Goal: Transaction & Acquisition: Book appointment/travel/reservation

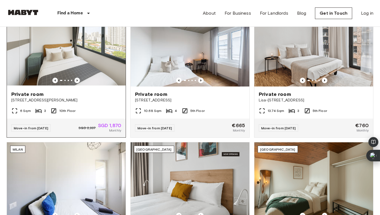
scroll to position [186, 0]
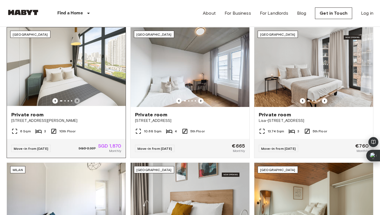
click at [77, 100] on icon "Previous image" at bounding box center [77, 101] width 1 height 2
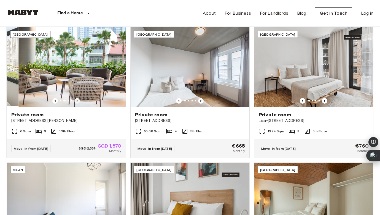
click at [77, 100] on icon "Previous image" at bounding box center [77, 101] width 1 height 2
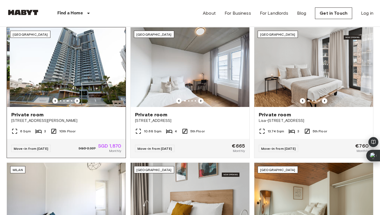
click at [77, 100] on icon "Previous image" at bounding box center [77, 101] width 1 height 2
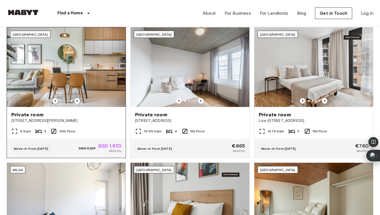
click at [35, 116] on span "Private room" at bounding box center [27, 114] width 32 height 7
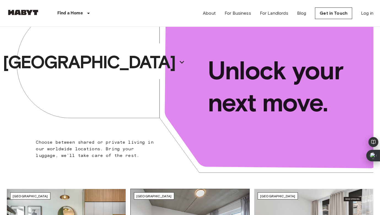
scroll to position [0, 0]
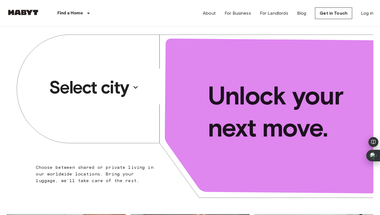
click at [136, 84] on icon "button" at bounding box center [135, 87] width 9 height 9
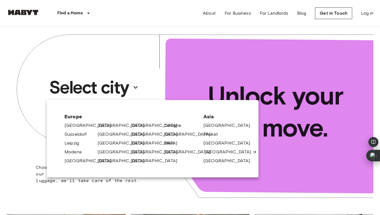
click at [213, 149] on link "[GEOGRAPHIC_DATA]" at bounding box center [231, 151] width 52 height 7
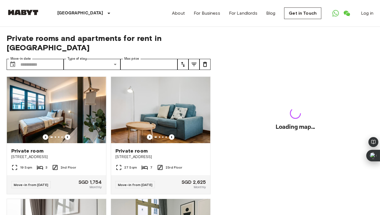
drag, startPoint x: 213, startPoint y: 150, endPoint x: 214, endPoint y: 154, distance: 3.9
click at [214, 154] on div "Private rooms and apartments for rent in Singapore Move-in date ​ Move-in date …" at bounding box center [190, 121] width 367 height 188
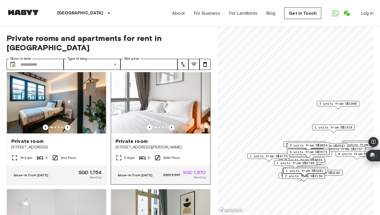
scroll to position [10, 0]
click at [169, 124] on icon "Previous image" at bounding box center [172, 127] width 6 height 6
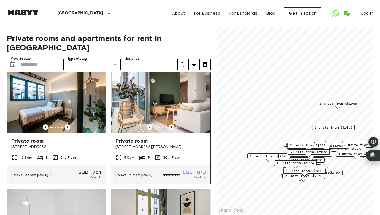
click at [169, 124] on icon "Previous image" at bounding box center [172, 127] width 6 height 6
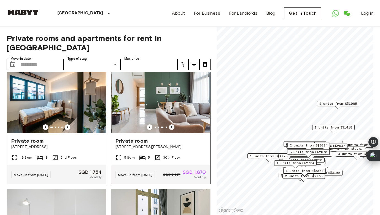
click at [169, 124] on icon "Previous image" at bounding box center [172, 127] width 6 height 6
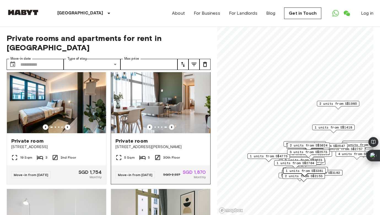
click at [169, 124] on icon "Previous image" at bounding box center [172, 127] width 6 height 6
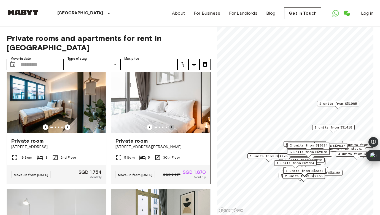
click at [169, 124] on icon "Previous image" at bounding box center [172, 127] width 6 height 6
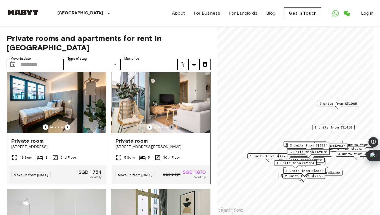
click at [169, 124] on icon "Previous image" at bounding box center [172, 127] width 6 height 6
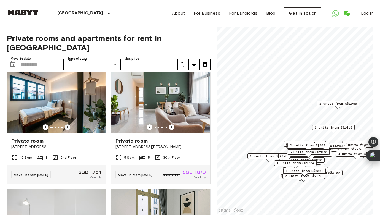
click at [67, 124] on icon "Previous image" at bounding box center [68, 127] width 6 height 6
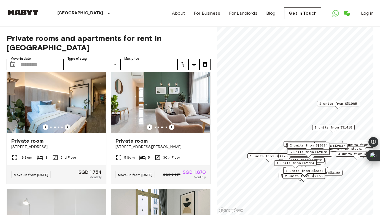
click at [67, 124] on icon "Previous image" at bounding box center [68, 127] width 6 height 6
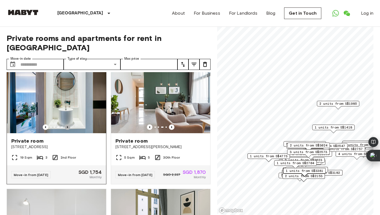
click at [67, 124] on icon "Previous image" at bounding box center [68, 127] width 6 height 6
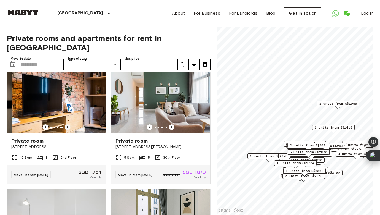
click at [67, 124] on icon "Previous image" at bounding box center [68, 127] width 6 height 6
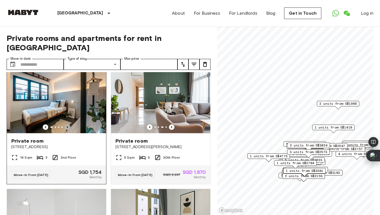
click at [67, 124] on icon "Previous image" at bounding box center [68, 127] width 6 height 6
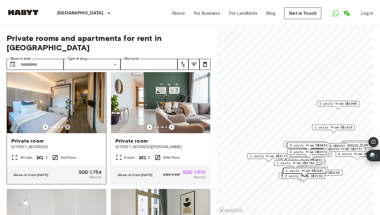
click at [67, 124] on icon "Previous image" at bounding box center [68, 127] width 6 height 6
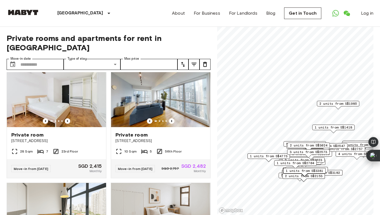
scroll to position [394, 0]
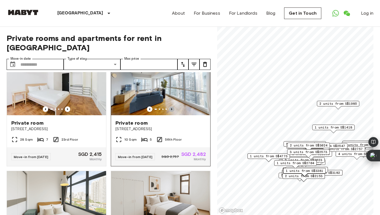
click at [172, 106] on icon "Previous image" at bounding box center [172, 109] width 6 height 6
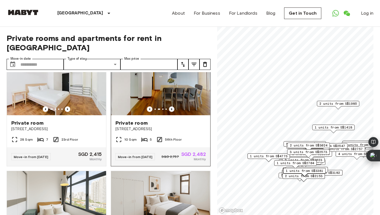
click at [172, 106] on icon "Previous image" at bounding box center [172, 109] width 6 height 6
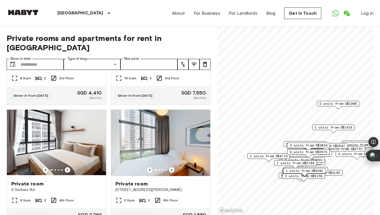
scroll to position [1490, 0]
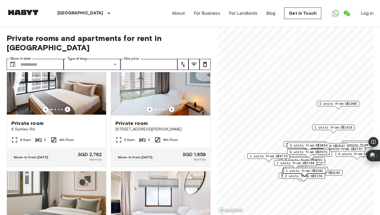
click at [147, 59] on input "Max price" at bounding box center [149, 64] width 57 height 11
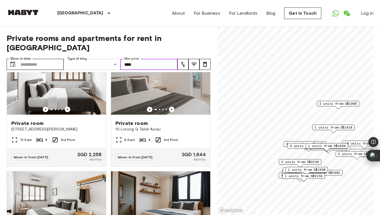
scroll to position [1247, 0]
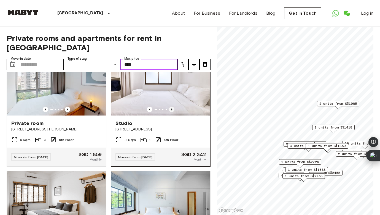
click at [172, 112] on icon "Previous image" at bounding box center [172, 109] width 6 height 6
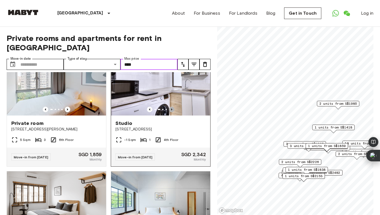
click at [172, 112] on icon "Previous image" at bounding box center [172, 109] width 6 height 6
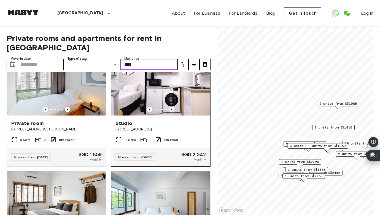
click at [172, 112] on icon "Previous image" at bounding box center [172, 109] width 6 height 6
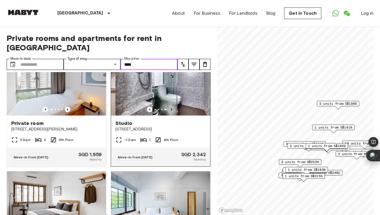
click at [172, 112] on icon "Previous image" at bounding box center [172, 109] width 6 height 6
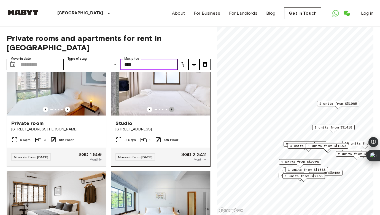
click at [172, 112] on icon "Previous image" at bounding box center [172, 109] width 6 height 6
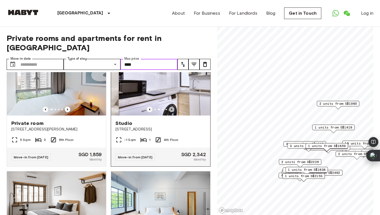
click at [172, 112] on icon "Previous image" at bounding box center [172, 109] width 6 height 6
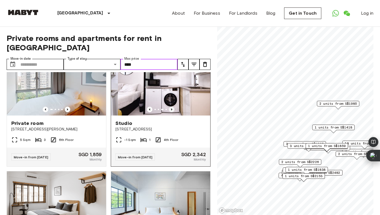
click at [172, 112] on icon "Previous image" at bounding box center [172, 109] width 6 height 6
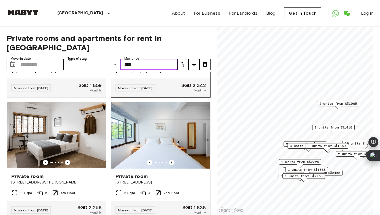
scroll to position [1343, 0]
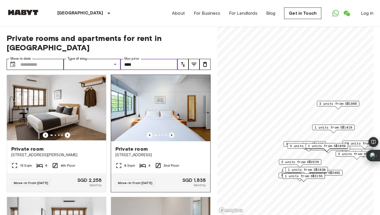
click at [171, 138] on icon "Previous image" at bounding box center [172, 135] width 6 height 6
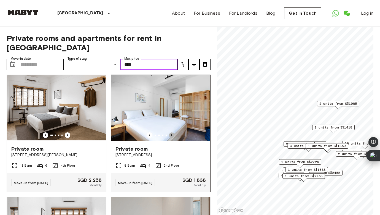
click at [171, 138] on icon "Previous image" at bounding box center [172, 135] width 6 height 6
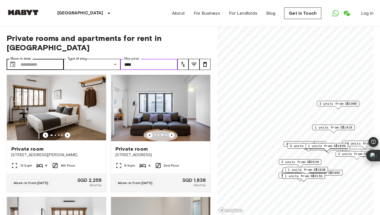
type input "****"
click at [40, 59] on input "Move-in date" at bounding box center [41, 64] width 43 height 11
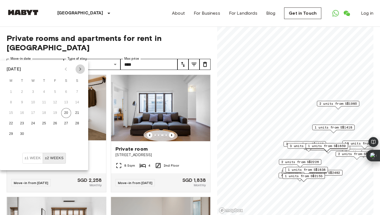
click at [81, 68] on icon "Next month" at bounding box center [80, 69] width 7 height 7
click at [12, 123] on button "20" at bounding box center [11, 123] width 10 height 10
type input "**********"
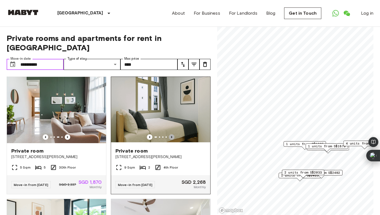
click at [170, 134] on icon "Previous image" at bounding box center [172, 137] width 6 height 6
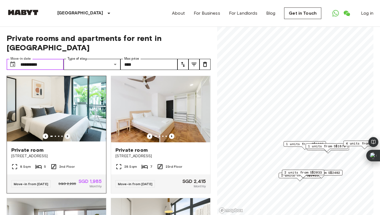
scroll to position [130, 0]
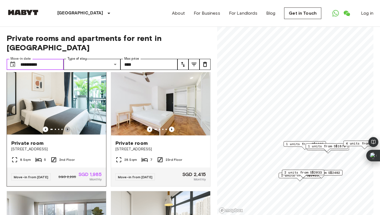
click at [68, 128] on icon "Previous image" at bounding box center [67, 129] width 1 height 2
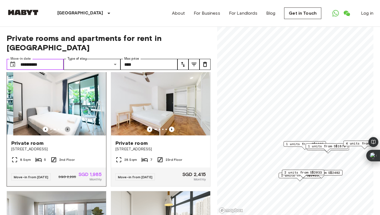
click at [68, 128] on icon "Previous image" at bounding box center [67, 129] width 1 height 2
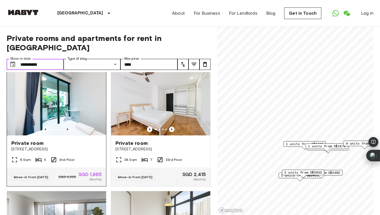
click at [68, 128] on icon "Previous image" at bounding box center [67, 129] width 1 height 2
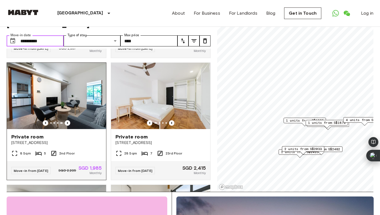
scroll to position [124, 0]
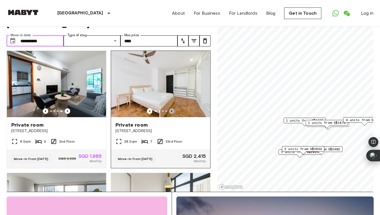
click at [172, 110] on icon "Previous image" at bounding box center [171, 111] width 1 height 2
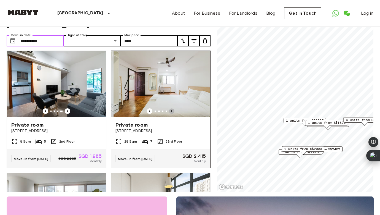
click at [172, 110] on icon "Previous image" at bounding box center [171, 111] width 1 height 2
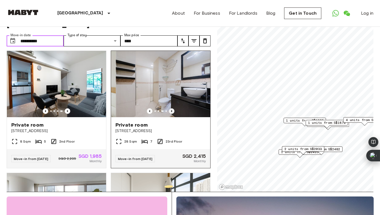
click at [172, 110] on icon "Previous image" at bounding box center [171, 111] width 1 height 2
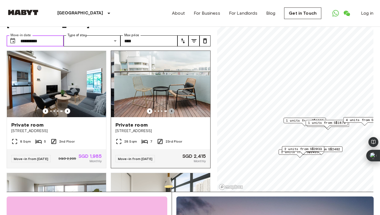
click at [172, 110] on icon "Previous image" at bounding box center [171, 111] width 1 height 2
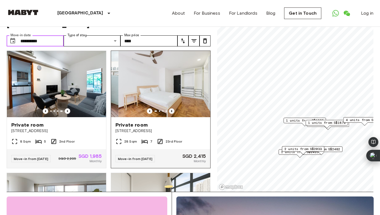
click at [172, 110] on icon "Previous image" at bounding box center [171, 111] width 1 height 2
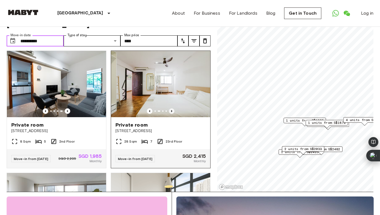
click at [172, 110] on icon "Previous image" at bounding box center [171, 111] width 1 height 2
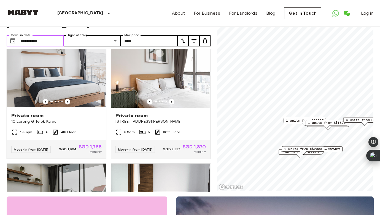
scroll to position [499, 0]
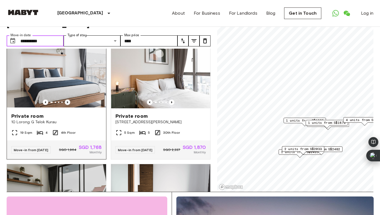
click at [67, 99] on icon "Previous image" at bounding box center [68, 102] width 6 height 6
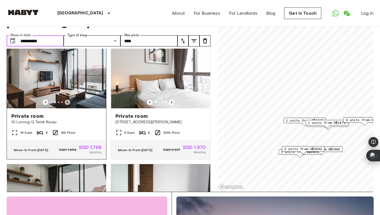
click at [67, 99] on icon "Previous image" at bounding box center [68, 102] width 6 height 6
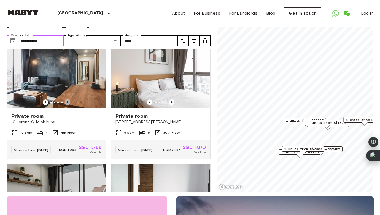
click at [67, 99] on icon "Previous image" at bounding box center [68, 102] width 6 height 6
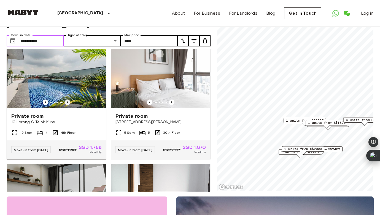
click at [67, 99] on icon "Previous image" at bounding box center [68, 102] width 6 height 6
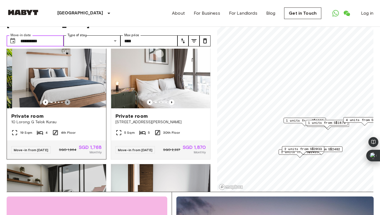
click at [67, 99] on icon "Previous image" at bounding box center [68, 102] width 6 height 6
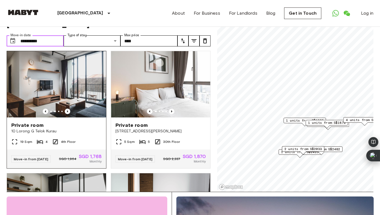
scroll to position [489, 0]
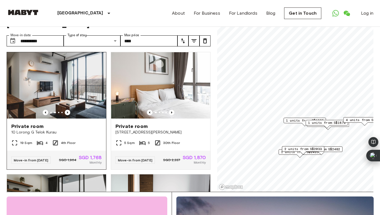
click at [37, 123] on span "Private room" at bounding box center [27, 126] width 32 height 7
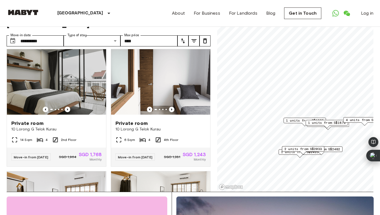
scroll to position [614, 0]
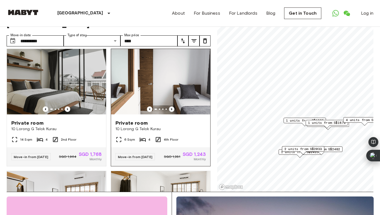
click at [173, 106] on icon "Previous image" at bounding box center [172, 109] width 6 height 6
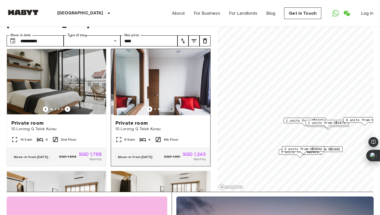
click at [173, 106] on icon "Previous image" at bounding box center [172, 109] width 6 height 6
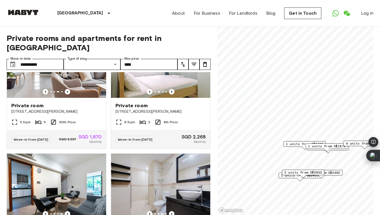
scroll to position [0, 0]
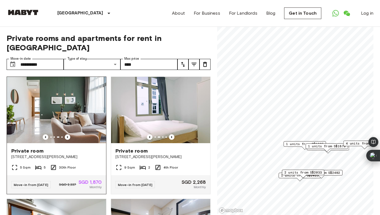
click at [29, 154] on span "10 Beatty Road" at bounding box center [56, 157] width 90 height 6
click at [67, 134] on icon "Previous image" at bounding box center [68, 137] width 6 height 6
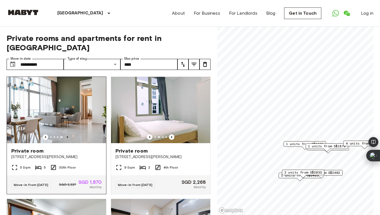
click at [67, 134] on icon "Previous image" at bounding box center [68, 137] width 6 height 6
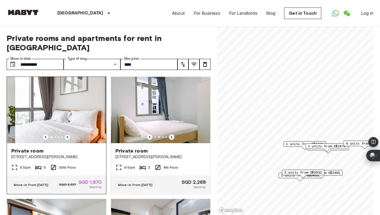
click at [67, 134] on icon "Previous image" at bounding box center [68, 137] width 6 height 6
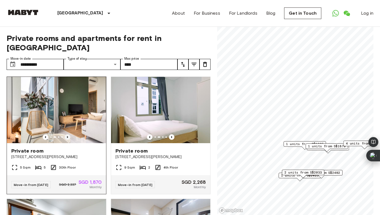
click at [67, 134] on icon "Previous image" at bounding box center [68, 137] width 6 height 6
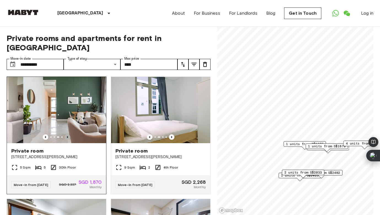
click at [67, 134] on icon "Previous image" at bounding box center [68, 137] width 6 height 6
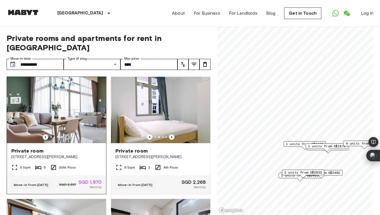
click at [67, 134] on icon "Previous image" at bounding box center [68, 137] width 6 height 6
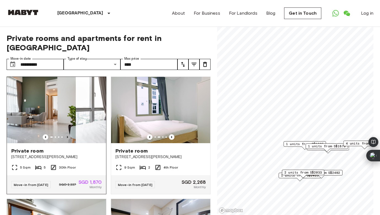
click at [67, 134] on icon "Previous image" at bounding box center [68, 137] width 6 height 6
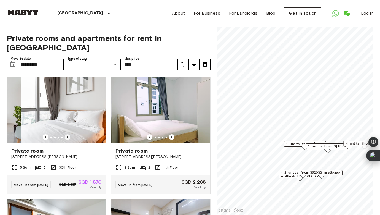
click at [67, 134] on icon "Previous image" at bounding box center [68, 137] width 6 height 6
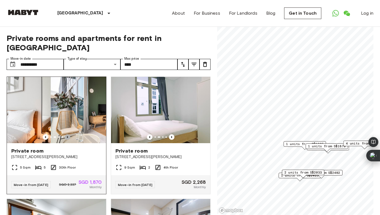
click at [67, 134] on icon "Previous image" at bounding box center [68, 137] width 6 height 6
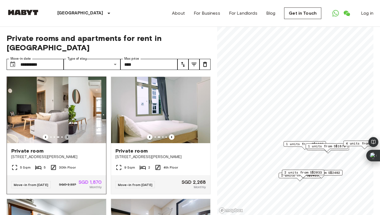
click at [67, 134] on icon "Previous image" at bounding box center [68, 137] width 6 height 6
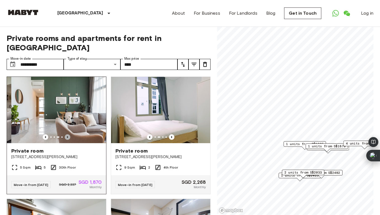
click at [67, 134] on icon "Previous image" at bounding box center [68, 137] width 6 height 6
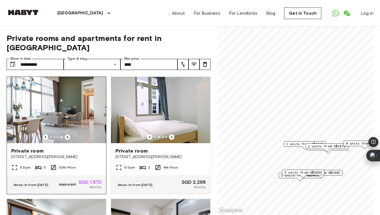
click at [67, 134] on icon "Previous image" at bounding box center [68, 137] width 6 height 6
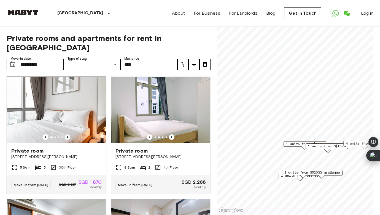
click at [67, 134] on icon "Previous image" at bounding box center [68, 137] width 6 height 6
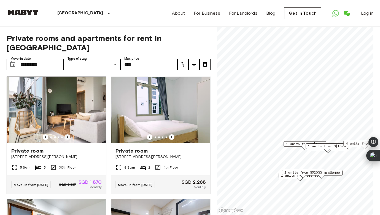
click at [67, 134] on icon "Previous image" at bounding box center [68, 137] width 6 height 6
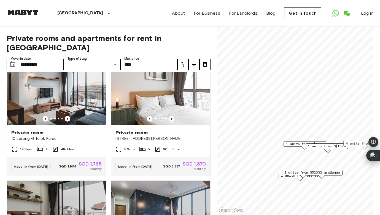
scroll to position [504, 0]
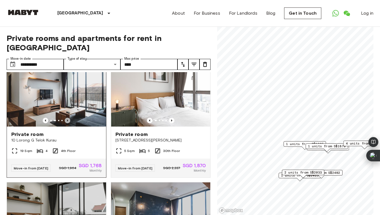
click at [66, 117] on icon "Previous image" at bounding box center [68, 120] width 6 height 6
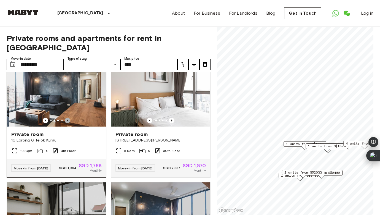
click at [66, 117] on icon "Previous image" at bounding box center [68, 120] width 6 height 6
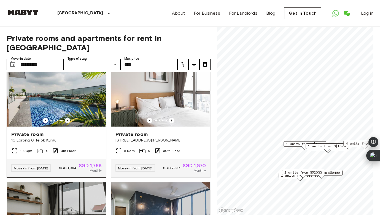
click at [66, 117] on icon "Previous image" at bounding box center [68, 120] width 6 height 6
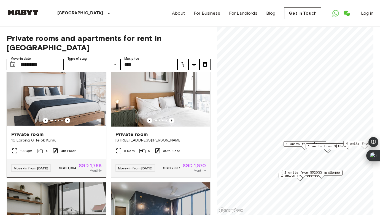
click at [64, 131] on div "Private room" at bounding box center [56, 134] width 90 height 7
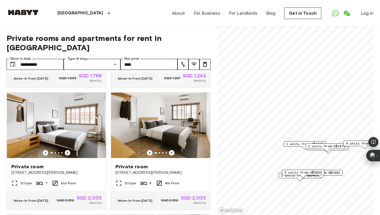
scroll to position [727, 0]
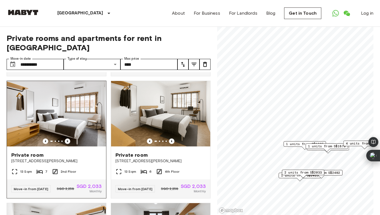
click at [69, 138] on icon "Previous image" at bounding box center [68, 141] width 6 height 6
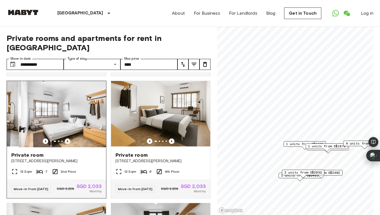
click at [69, 138] on icon "Previous image" at bounding box center [68, 141] width 6 height 6
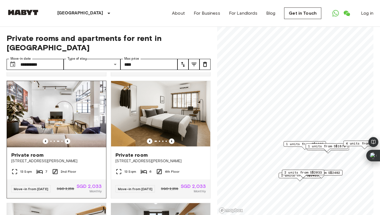
click at [37, 151] on span "Private room" at bounding box center [27, 154] width 32 height 7
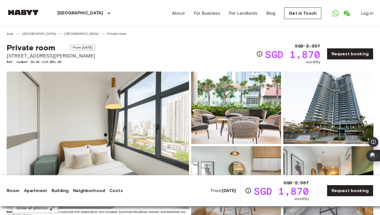
click at [158, 121] on img at bounding box center [98, 144] width 183 height 147
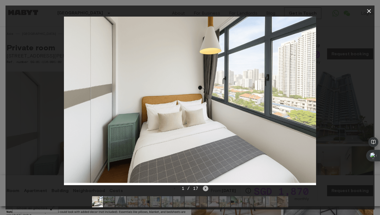
click at [208, 188] on icon "Next image" at bounding box center [206, 188] width 6 height 6
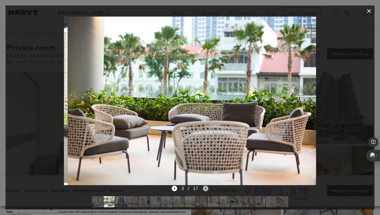
click at [208, 188] on icon "Next image" at bounding box center [206, 188] width 6 height 6
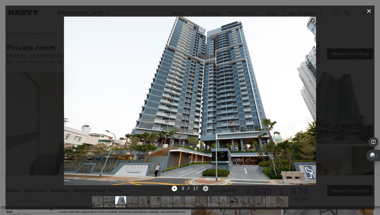
click at [208, 188] on icon "Next image" at bounding box center [206, 188] width 6 height 6
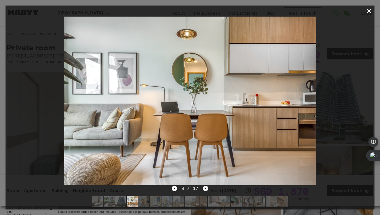
click at [208, 188] on icon "Next image" at bounding box center [206, 188] width 6 height 6
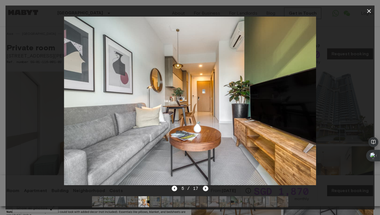
click at [208, 188] on icon "Next image" at bounding box center [206, 188] width 6 height 6
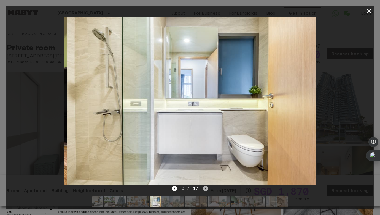
click at [208, 188] on icon "Next image" at bounding box center [206, 188] width 6 height 6
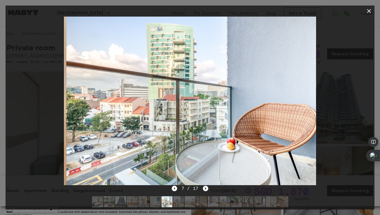
click at [208, 188] on icon "Next image" at bounding box center [206, 188] width 6 height 6
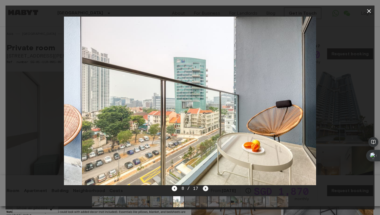
click at [208, 188] on icon "Next image" at bounding box center [206, 188] width 6 height 6
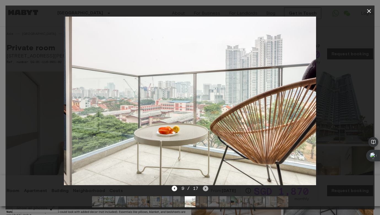
click at [208, 188] on icon "Next image" at bounding box center [206, 188] width 6 height 6
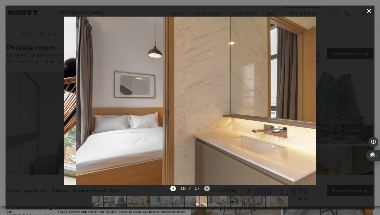
click at [208, 188] on icon "Next image" at bounding box center [207, 188] width 6 height 6
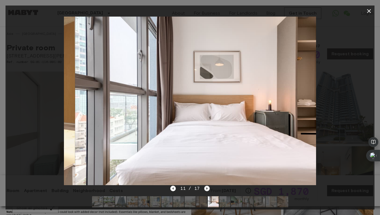
click at [208, 188] on icon "Next image" at bounding box center [207, 188] width 6 height 6
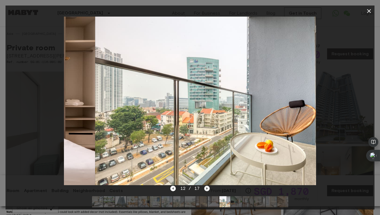
click at [208, 188] on icon "Next image" at bounding box center [207, 188] width 6 height 6
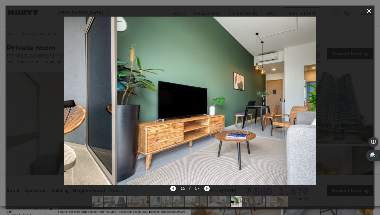
click at [208, 188] on icon "Next image" at bounding box center [207, 188] width 6 height 6
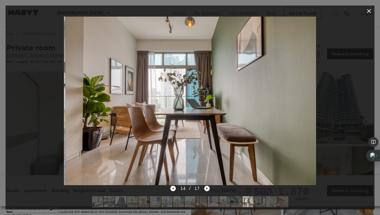
click at [208, 188] on icon "Next image" at bounding box center [207, 188] width 6 height 6
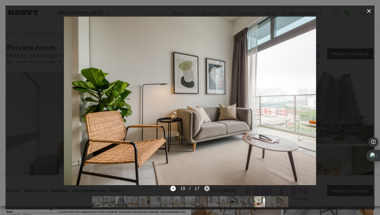
click at [208, 188] on icon "Next image" at bounding box center [207, 188] width 6 height 6
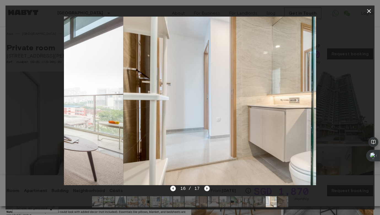
click at [208, 188] on icon "Next image" at bounding box center [207, 188] width 6 height 6
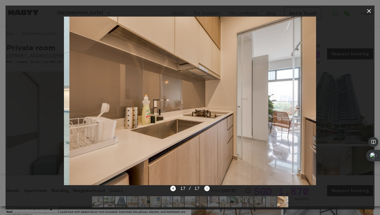
click at [208, 188] on div "17 / 17" at bounding box center [189, 188] width 39 height 7
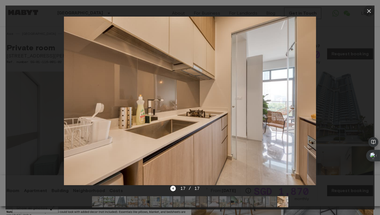
click at [368, 9] on icon "button" at bounding box center [369, 11] width 7 height 7
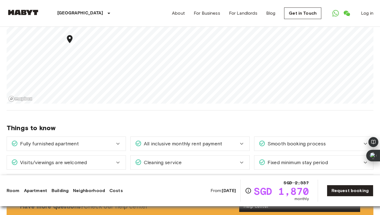
scroll to position [340, 0]
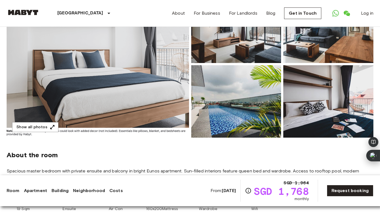
scroll to position [30, 0]
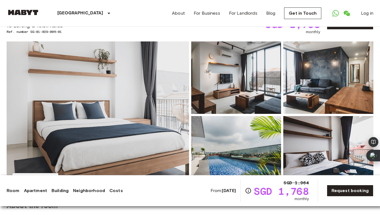
click at [96, 137] on img at bounding box center [98, 114] width 183 height 147
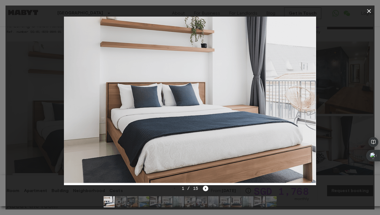
click at [119, 204] on img at bounding box center [120, 201] width 11 height 11
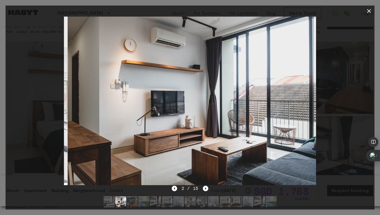
click at [127, 203] on img at bounding box center [132, 201] width 11 height 11
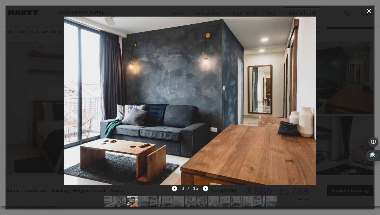
click at [138, 202] on div at bounding box center [190, 201] width 182 height 20
click at [142, 202] on img at bounding box center [143, 201] width 11 height 11
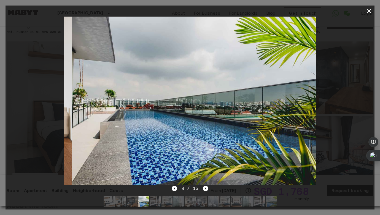
click at [152, 202] on img at bounding box center [155, 201] width 11 height 11
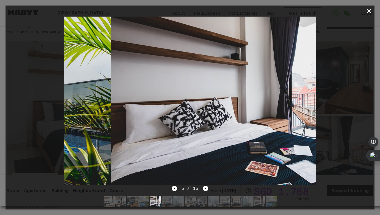
click at [162, 200] on img at bounding box center [167, 201] width 11 height 11
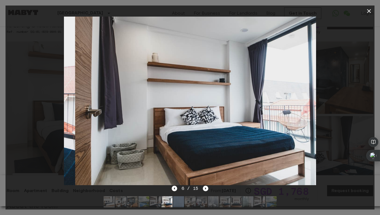
click at [173, 199] on div at bounding box center [190, 201] width 182 height 20
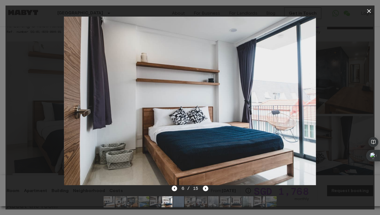
click at [370, 11] on icon "button" at bounding box center [369, 11] width 4 height 4
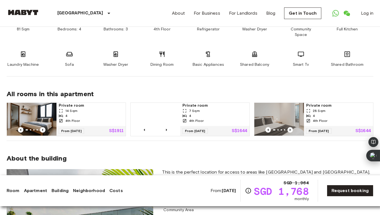
scroll to position [361, 0]
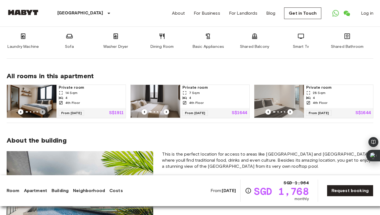
click at [42, 111] on icon "Previous image" at bounding box center [42, 112] width 1 height 2
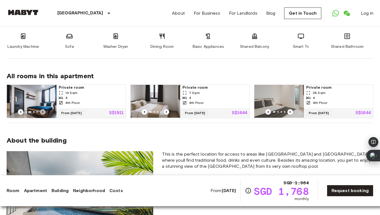
click at [42, 111] on icon "Previous image" at bounding box center [42, 112] width 1 height 2
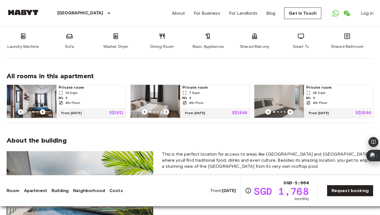
click at [42, 111] on icon "Previous image" at bounding box center [42, 112] width 1 height 2
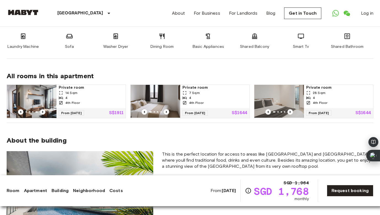
click at [42, 111] on icon "Previous image" at bounding box center [42, 112] width 1 height 2
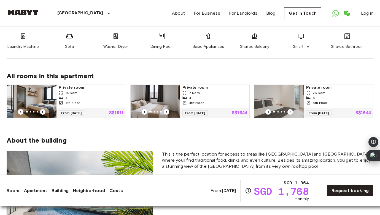
click at [42, 111] on icon "Previous image" at bounding box center [42, 112] width 1 height 2
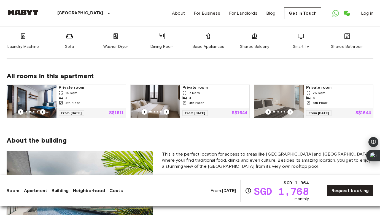
click at [42, 111] on icon "Previous image" at bounding box center [42, 112] width 1 height 2
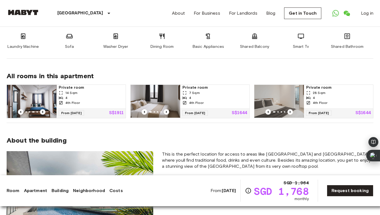
click at [42, 111] on icon "Previous image" at bounding box center [42, 112] width 1 height 2
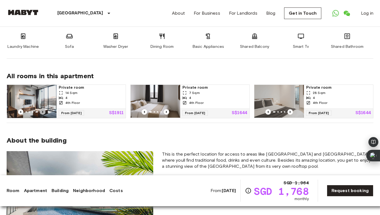
click at [42, 111] on icon "Previous image" at bounding box center [42, 112] width 1 height 2
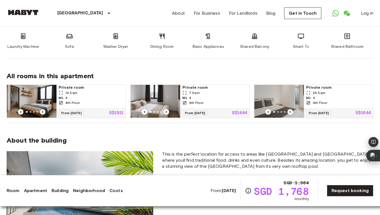
click at [91, 108] on div "From 03 Dec 25 S$1911" at bounding box center [91, 113] width 69 height 10
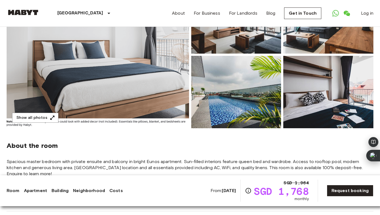
scroll to position [0, 0]
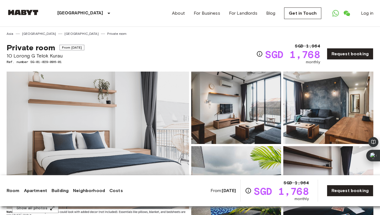
click at [96, 119] on img at bounding box center [98, 144] width 183 height 147
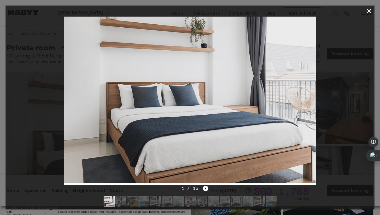
click at [121, 202] on img at bounding box center [120, 201] width 11 height 11
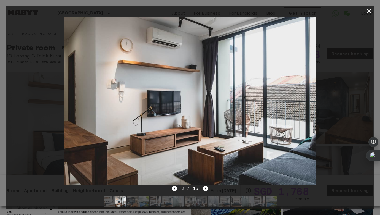
click at [135, 203] on img at bounding box center [132, 201] width 11 height 11
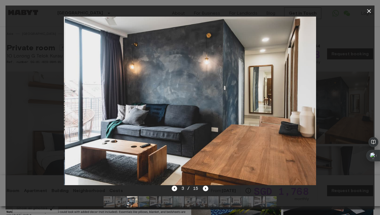
click at [145, 202] on img at bounding box center [143, 201] width 11 height 11
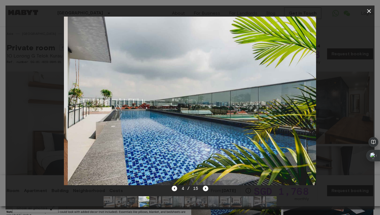
click at [155, 202] on img at bounding box center [155, 201] width 11 height 11
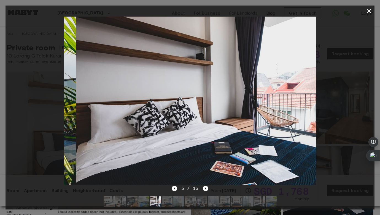
click at [162, 202] on img at bounding box center [167, 201] width 11 height 11
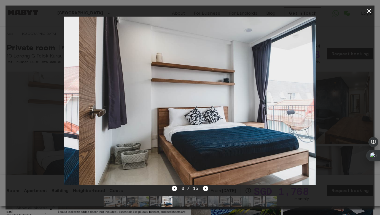
click at [170, 202] on img at bounding box center [167, 201] width 11 height 11
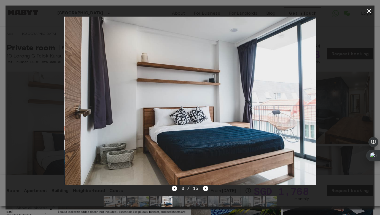
click at [176, 202] on img at bounding box center [178, 201] width 11 height 11
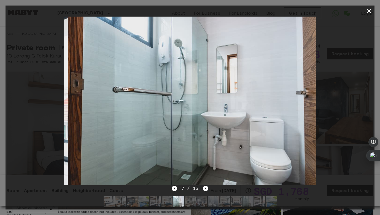
click at [191, 202] on img at bounding box center [190, 201] width 11 height 11
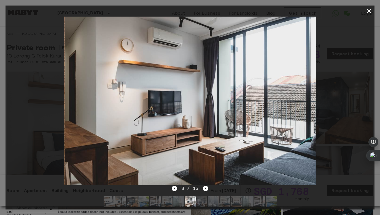
click at [201, 202] on img at bounding box center [201, 201] width 11 height 11
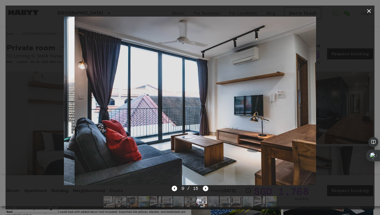
click at [211, 203] on img at bounding box center [213, 201] width 11 height 11
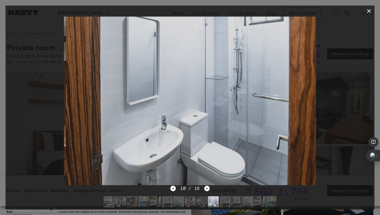
click at [230, 201] on img at bounding box center [225, 201] width 11 height 11
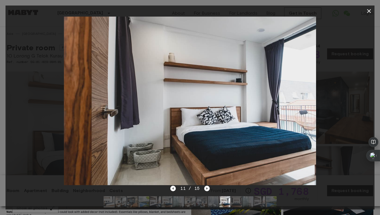
click at [239, 201] on img at bounding box center [236, 201] width 11 height 11
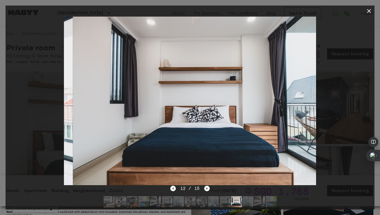
click at [248, 202] on img at bounding box center [248, 201] width 11 height 11
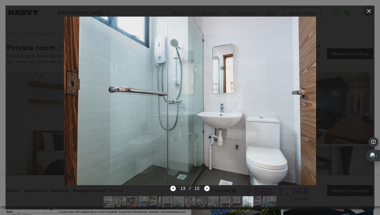
click at [370, 12] on icon "button" at bounding box center [369, 11] width 4 height 4
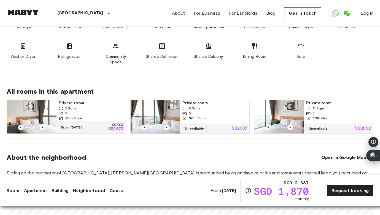
scroll to position [340, 0]
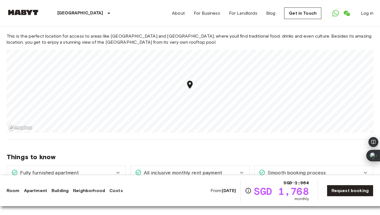
scroll to position [630, 0]
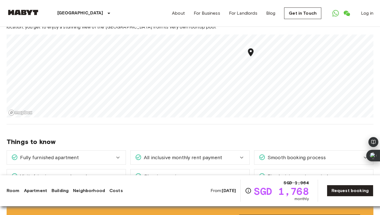
click at [251, 47] on icon "Map marker" at bounding box center [251, 52] width 10 height 10
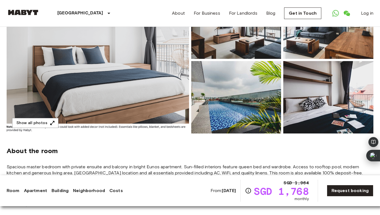
scroll to position [0, 0]
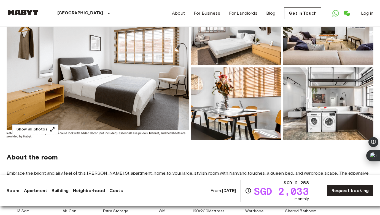
scroll to position [113, 0]
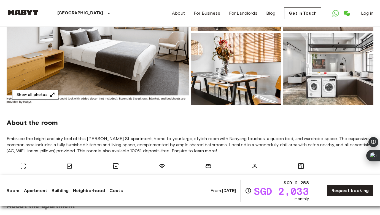
click at [44, 95] on button "Show all photos" at bounding box center [35, 95] width 46 height 10
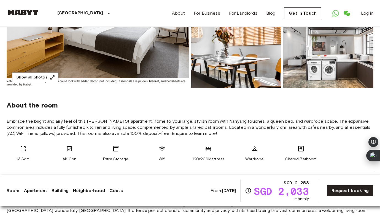
scroll to position [0, 0]
